Goal: Task Accomplishment & Management: Complete application form

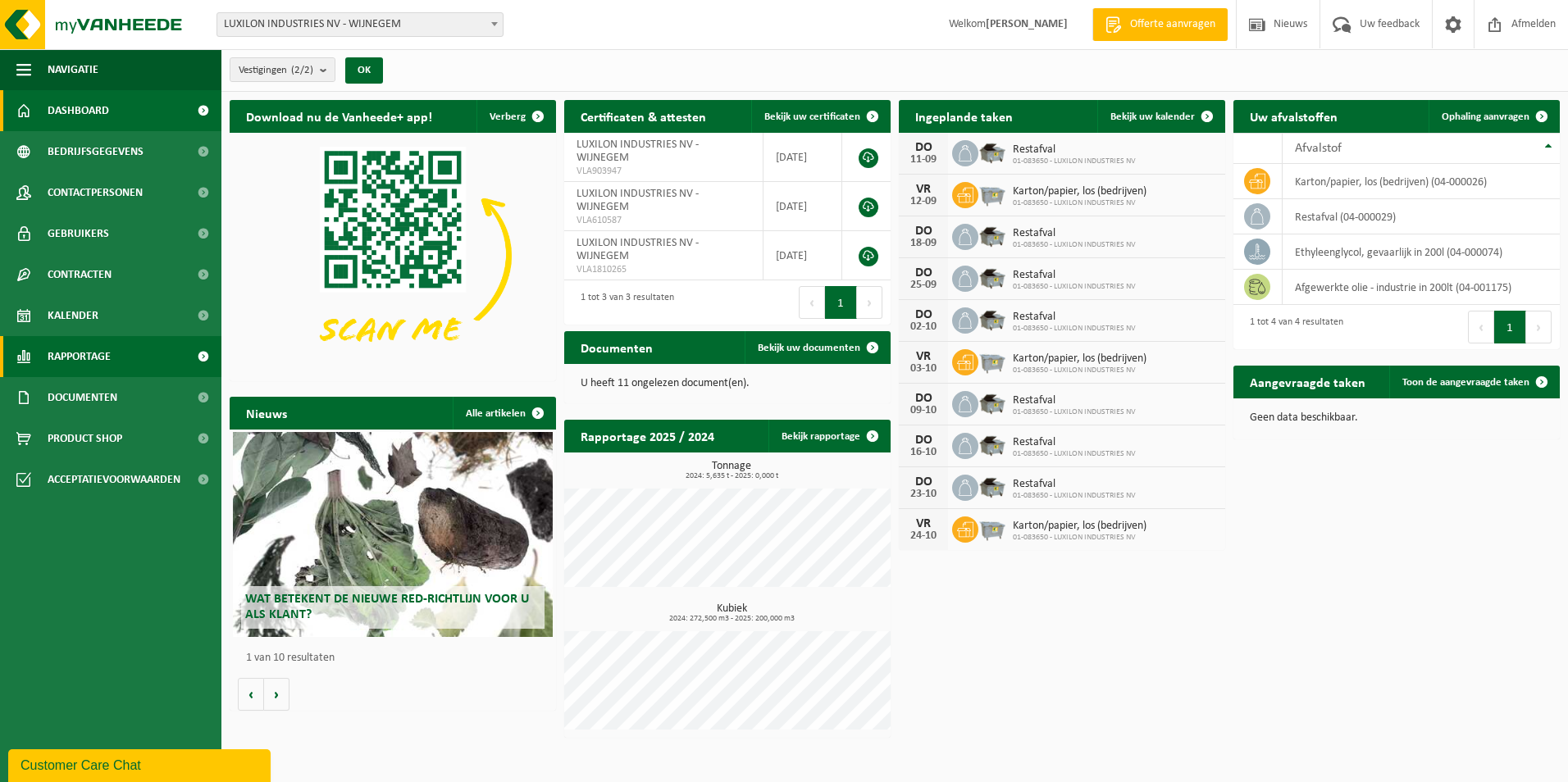
click at [101, 357] on span "Rapportage" at bounding box center [78, 357] width 63 height 41
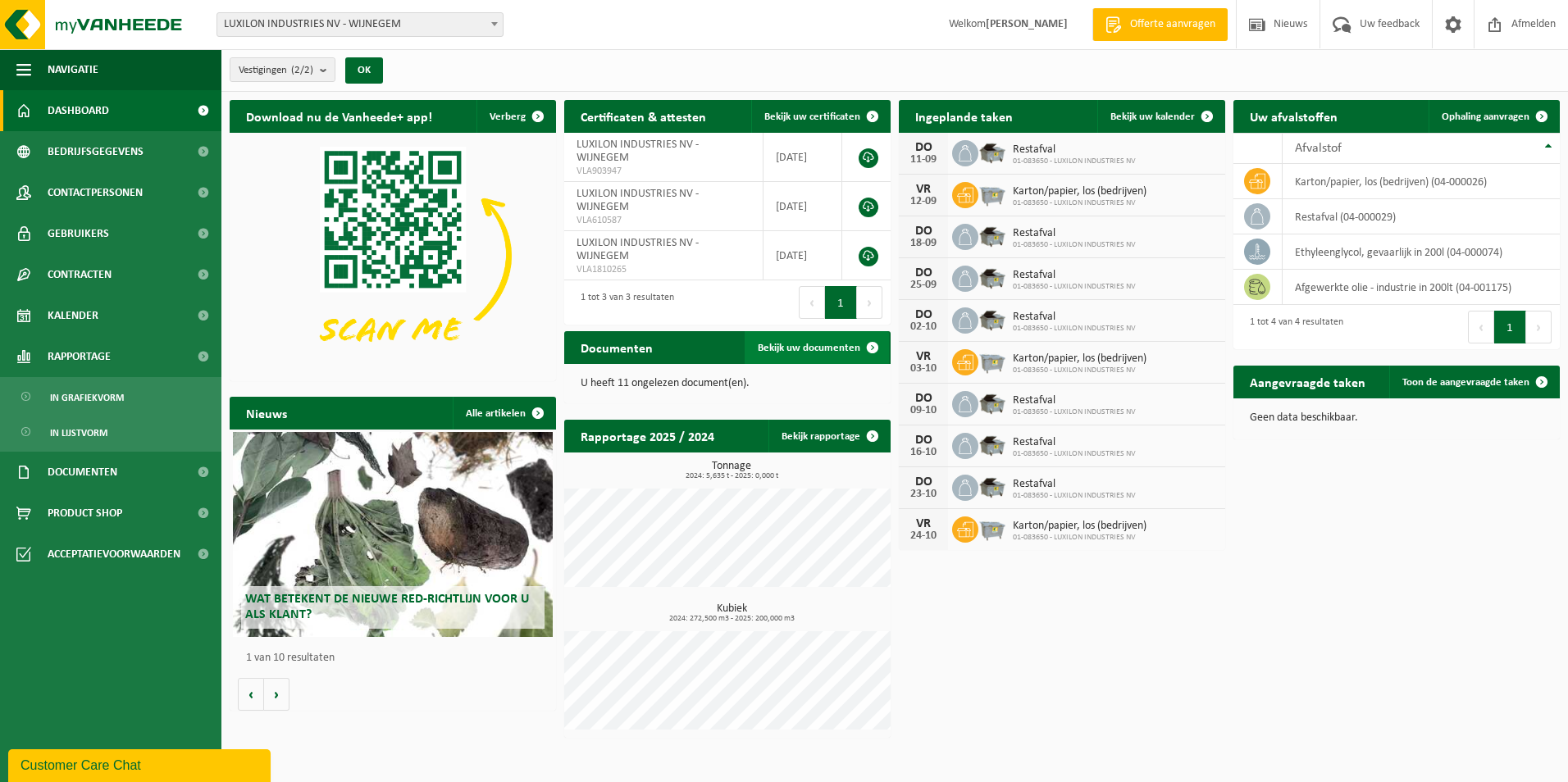
click at [877, 341] on span at bounding box center [873, 347] width 33 height 33
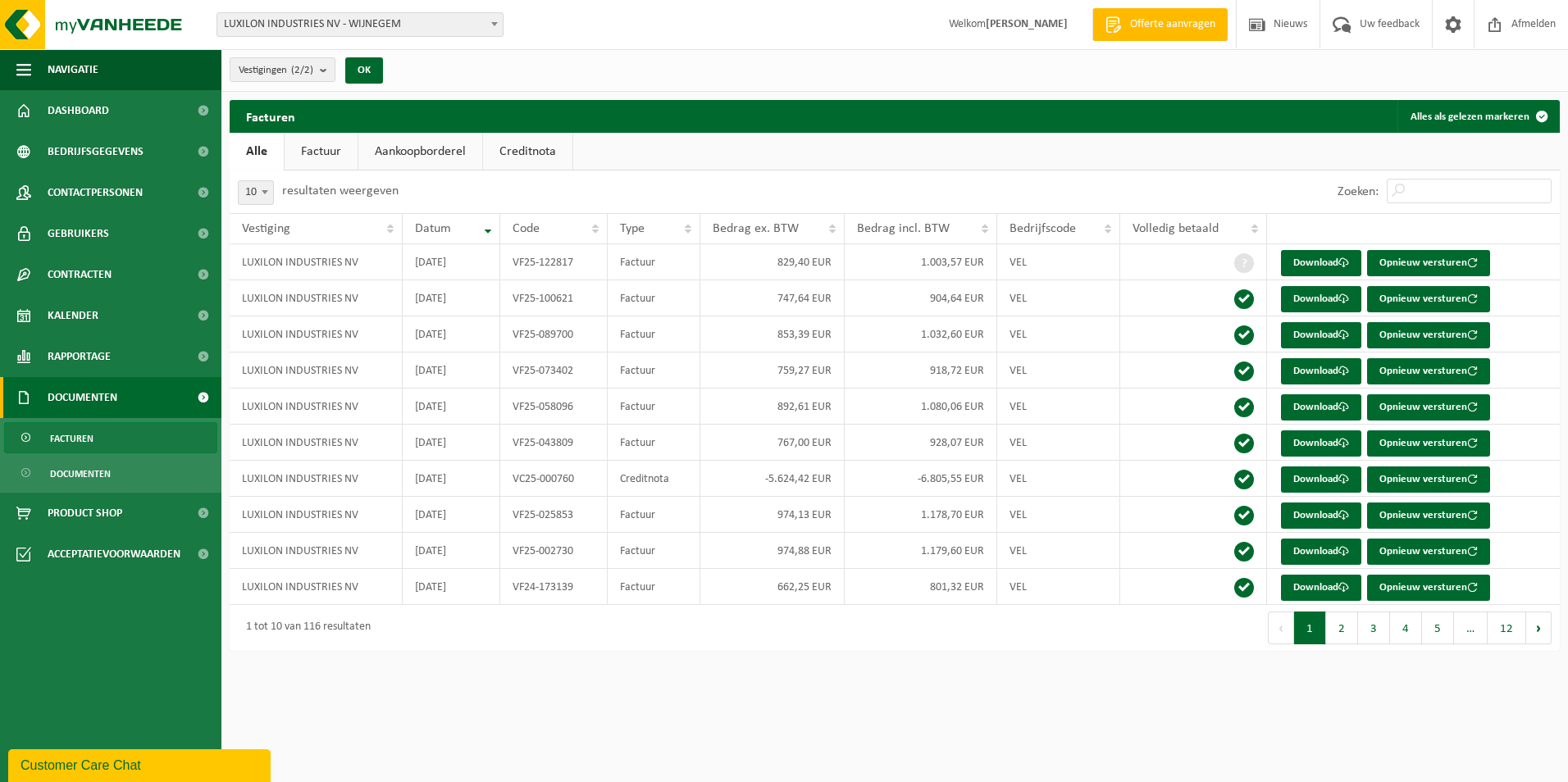
click at [1189, 22] on span "Offerte aanvragen" at bounding box center [1173, 24] width 93 height 16
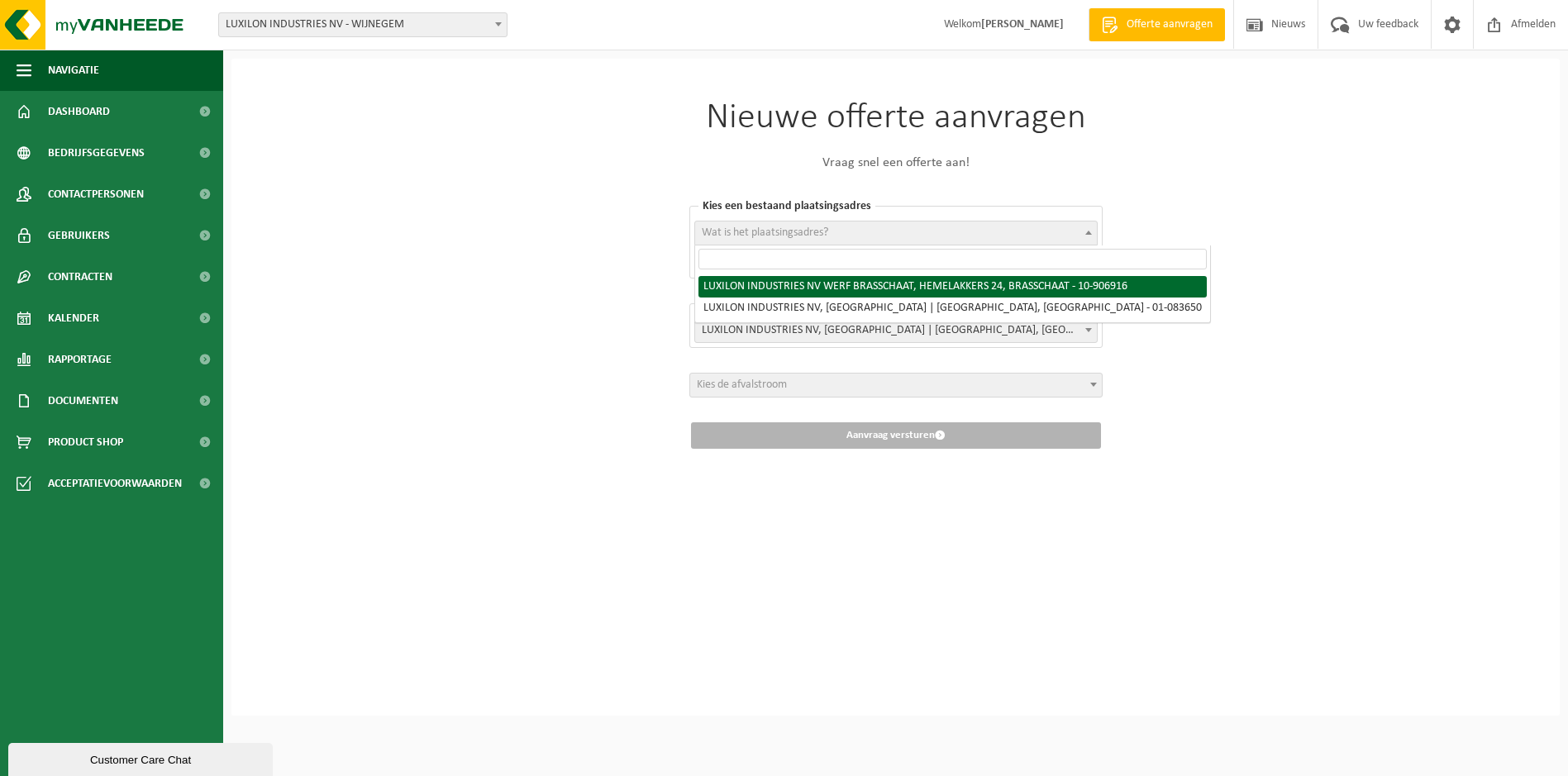
click at [1085, 235] on span at bounding box center [1088, 232] width 17 height 22
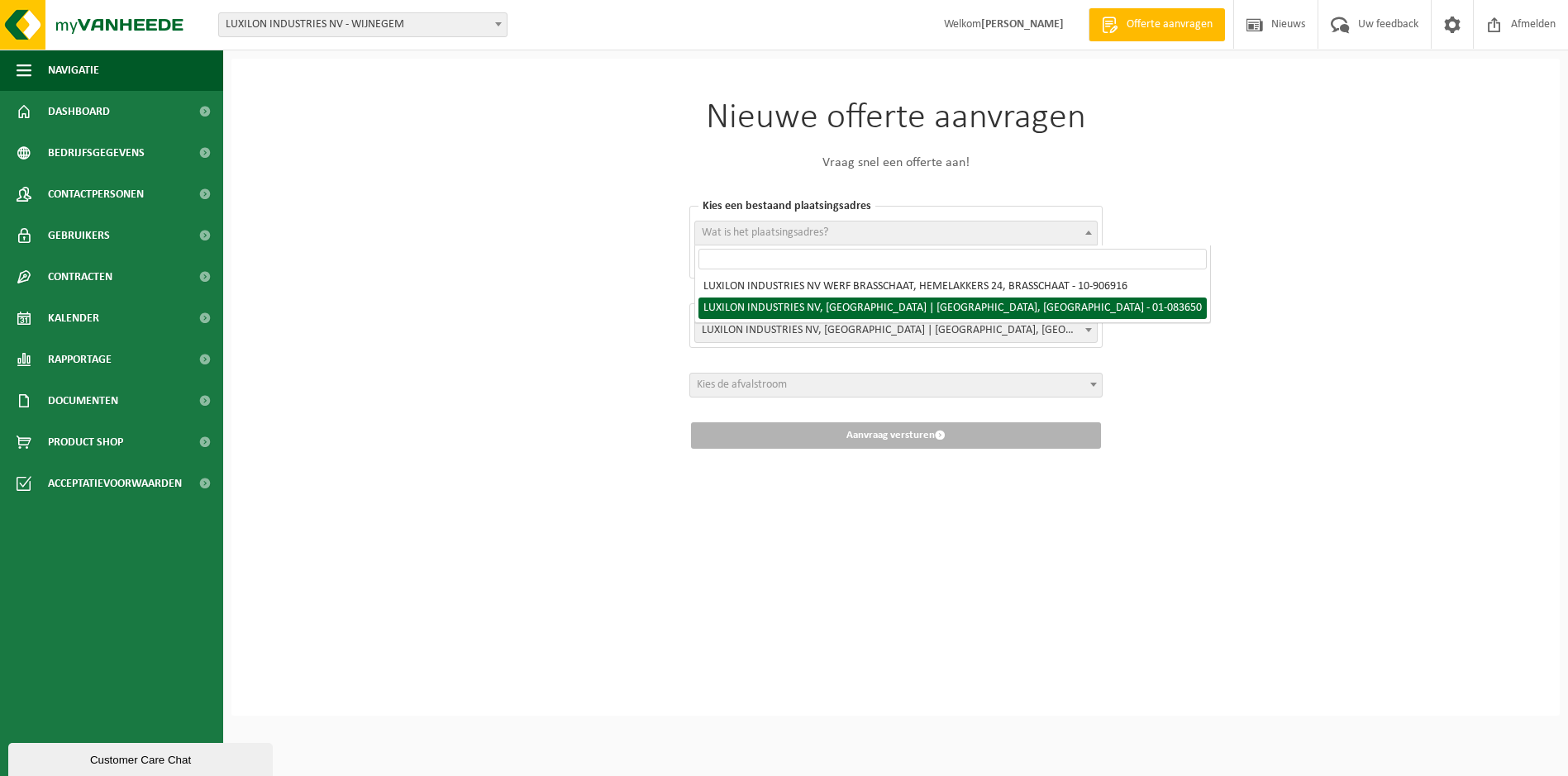
select select "8481"
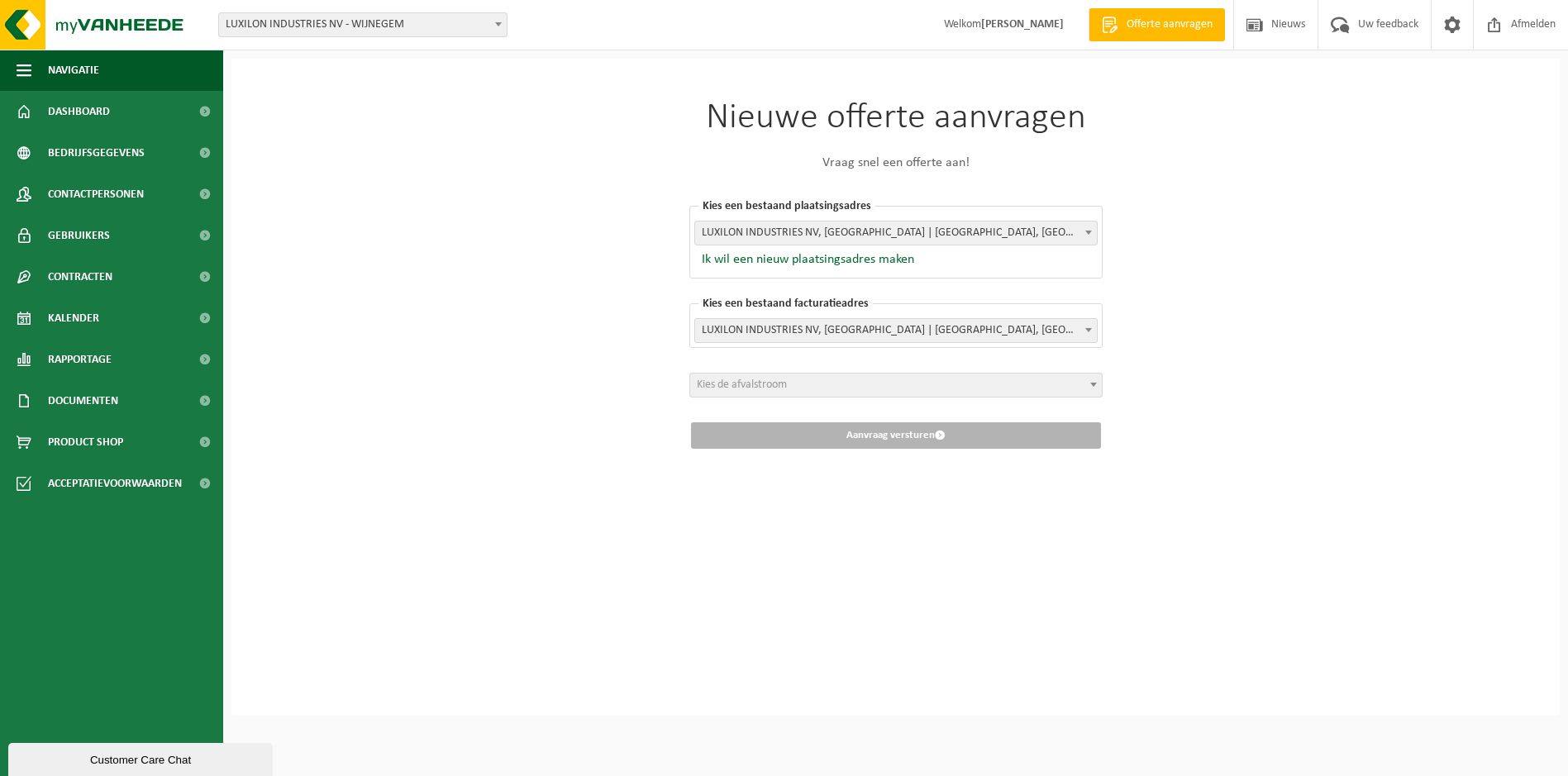
click at [1080, 389] on span "Kies de afvalstroom" at bounding box center [896, 385] width 412 height 23
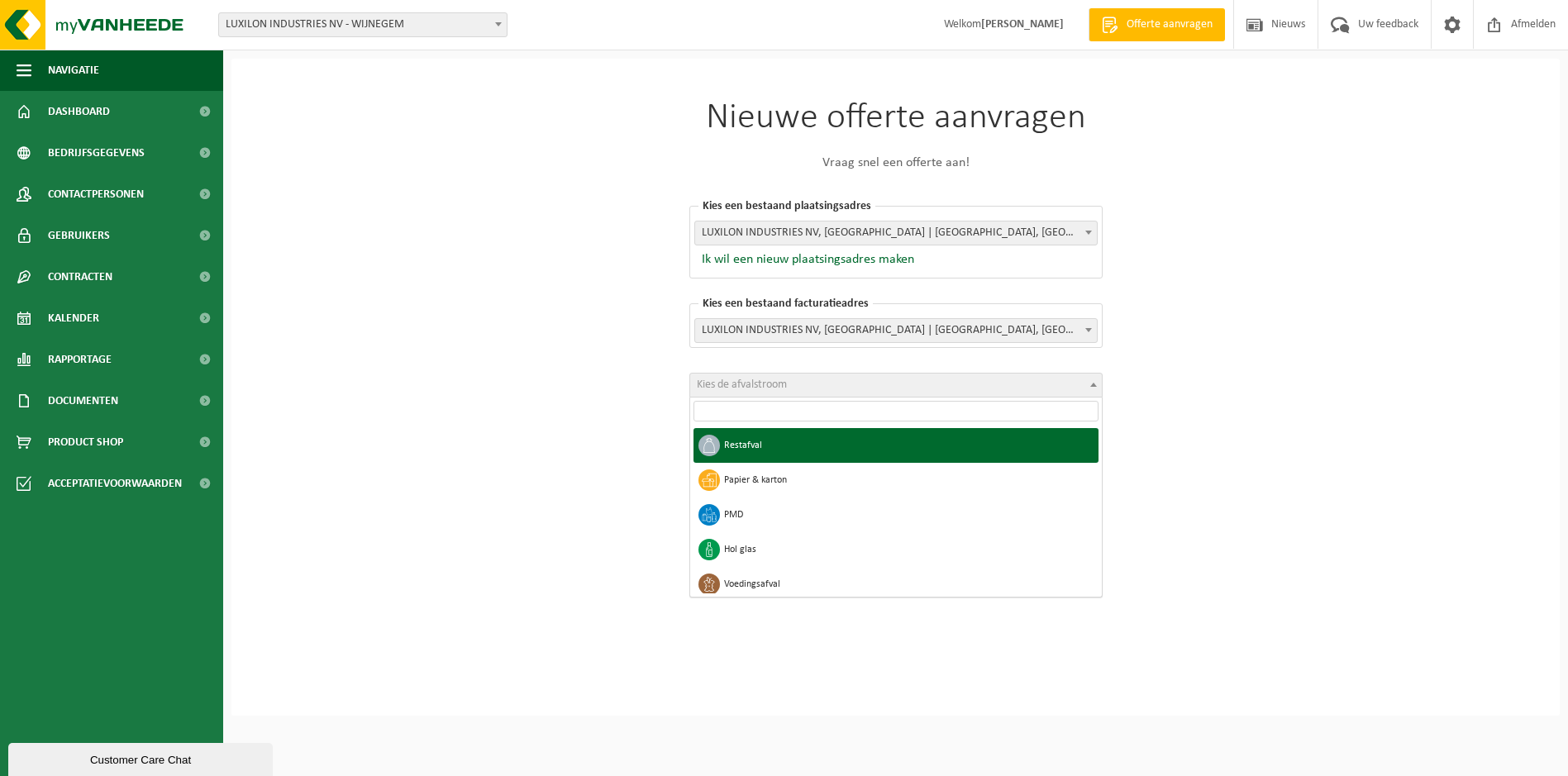
select select "1"
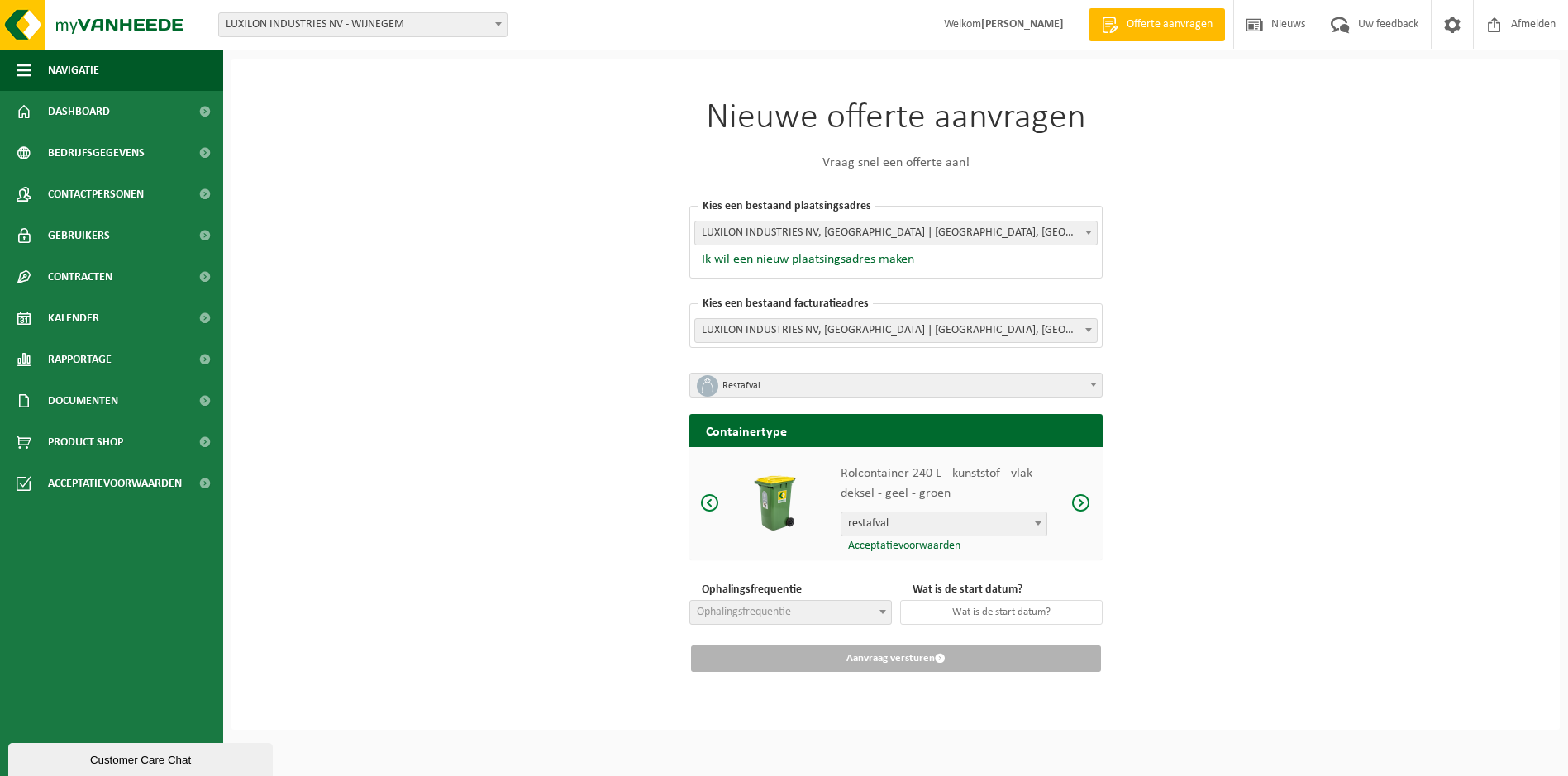
click at [1088, 499] on span at bounding box center [1081, 503] width 20 height 21
click at [1080, 505] on span at bounding box center [1081, 503] width 20 height 21
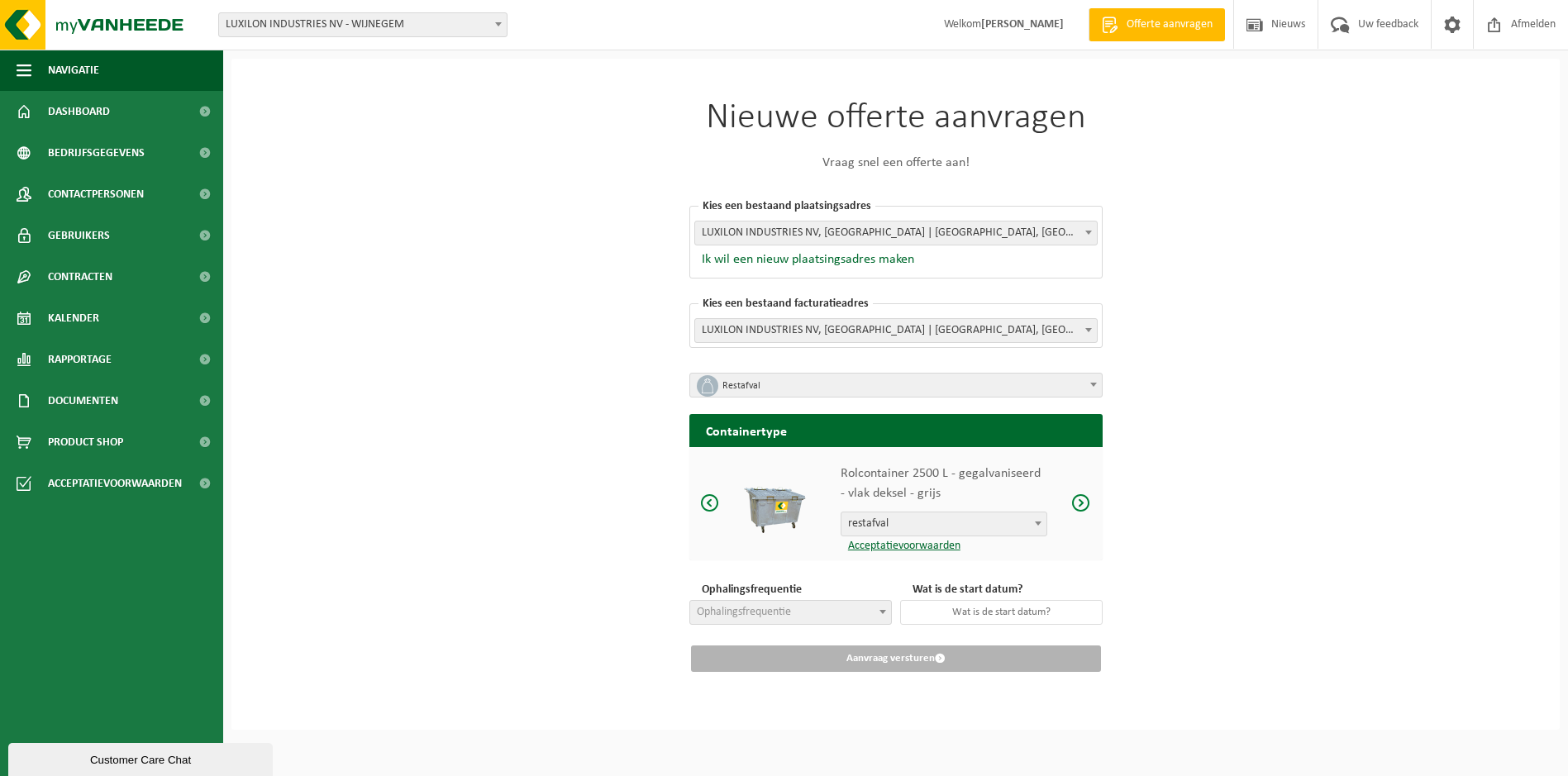
click at [1080, 505] on span at bounding box center [1081, 503] width 20 height 21
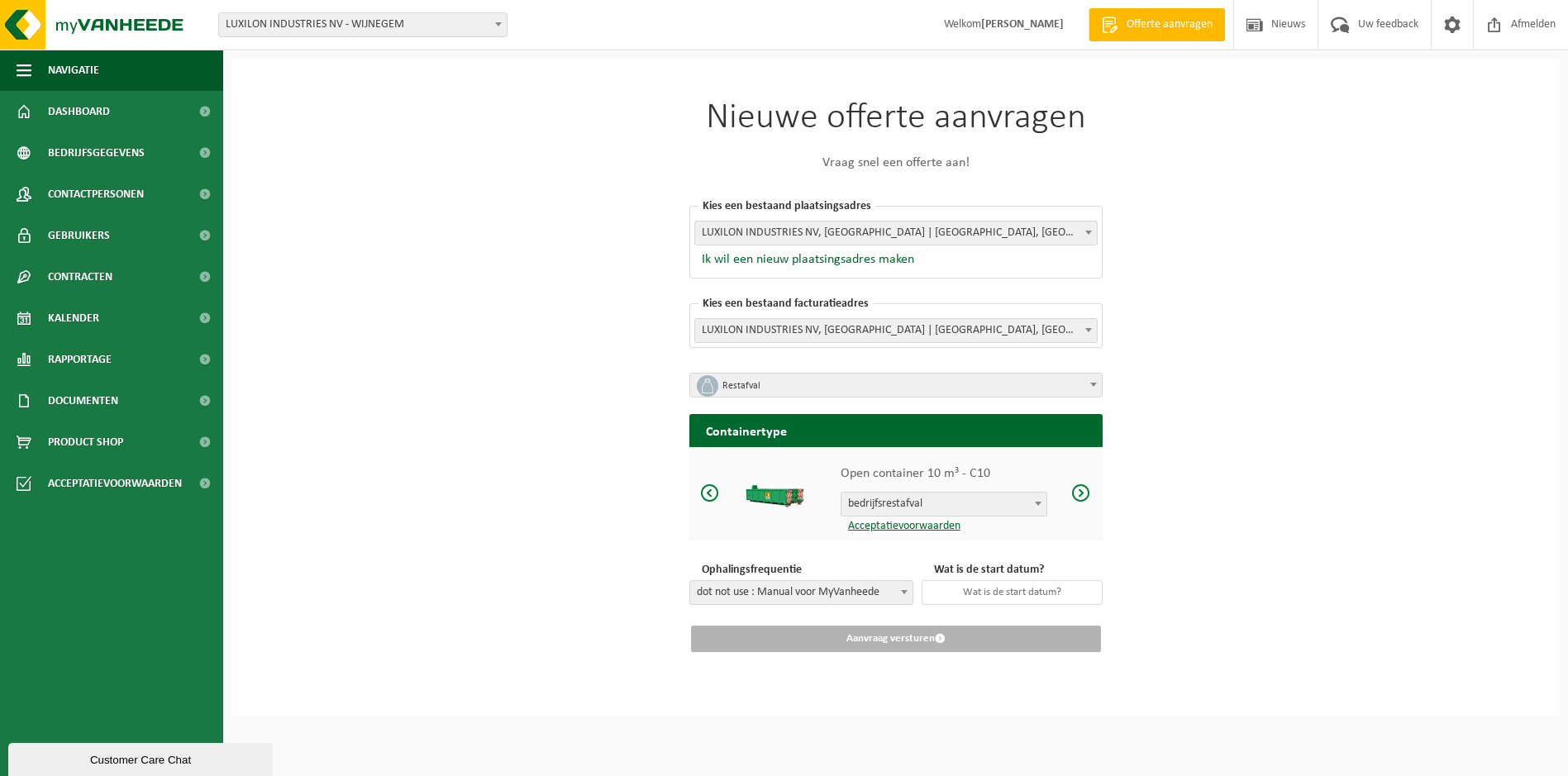
click at [1080, 505] on div "Open container 10 m³ - C10 bedrijfsrestafval bedrijfsrestafval Acceptatievoorwa…" at bounding box center [896, 494] width 414 height 93
click at [1080, 495] on span at bounding box center [1081, 493] width 20 height 21
click at [1082, 490] on span at bounding box center [1081, 493] width 20 height 21
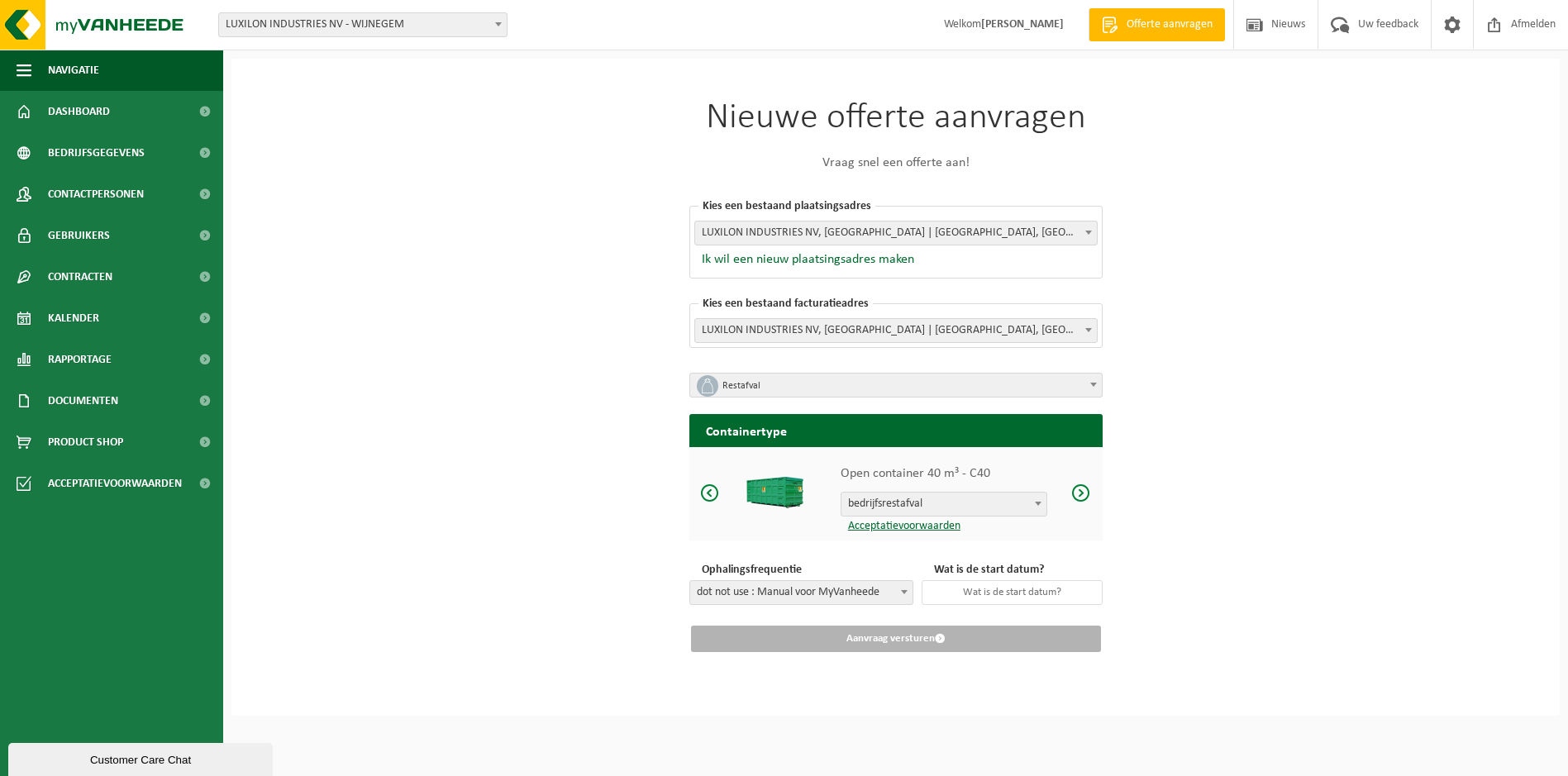
click at [711, 493] on span at bounding box center [710, 493] width 20 height 21
